Goal: Task Accomplishment & Management: Manage account settings

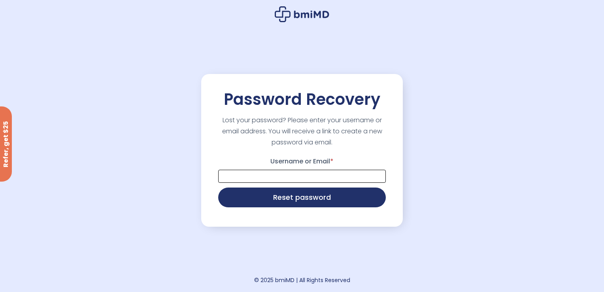
click at [286, 174] on input "Username or Email *" at bounding box center [302, 176] width 168 height 13
type input "**********"
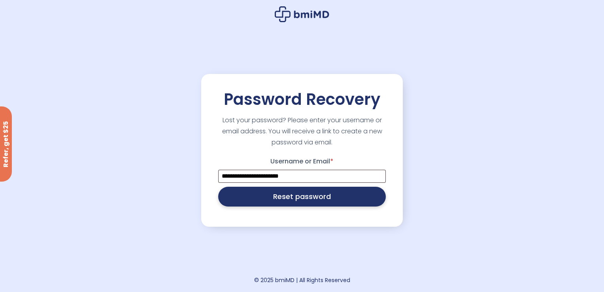
click at [275, 204] on button "Reset password" at bounding box center [302, 197] width 168 height 20
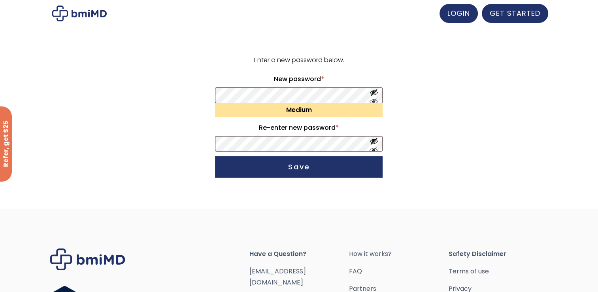
click at [164, 171] on form "Enter a new password below. New password * Required Medium Re-enter new passwor…" at bounding box center [299, 118] width 488 height 126
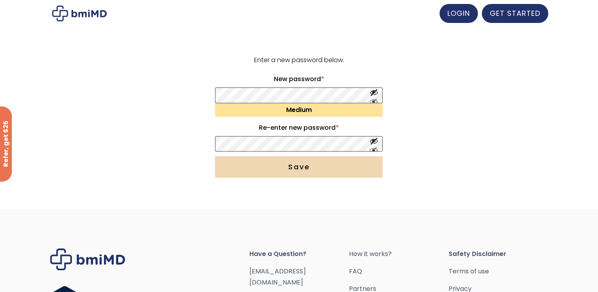
click at [312, 165] on button "Save" at bounding box center [299, 166] width 168 height 21
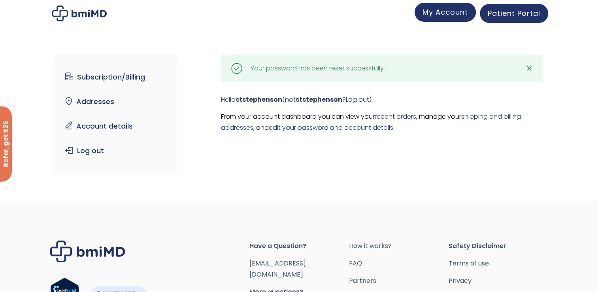
click at [449, 11] on span "My Account" at bounding box center [445, 12] width 45 height 10
